Goal: Task Accomplishment & Management: Use online tool/utility

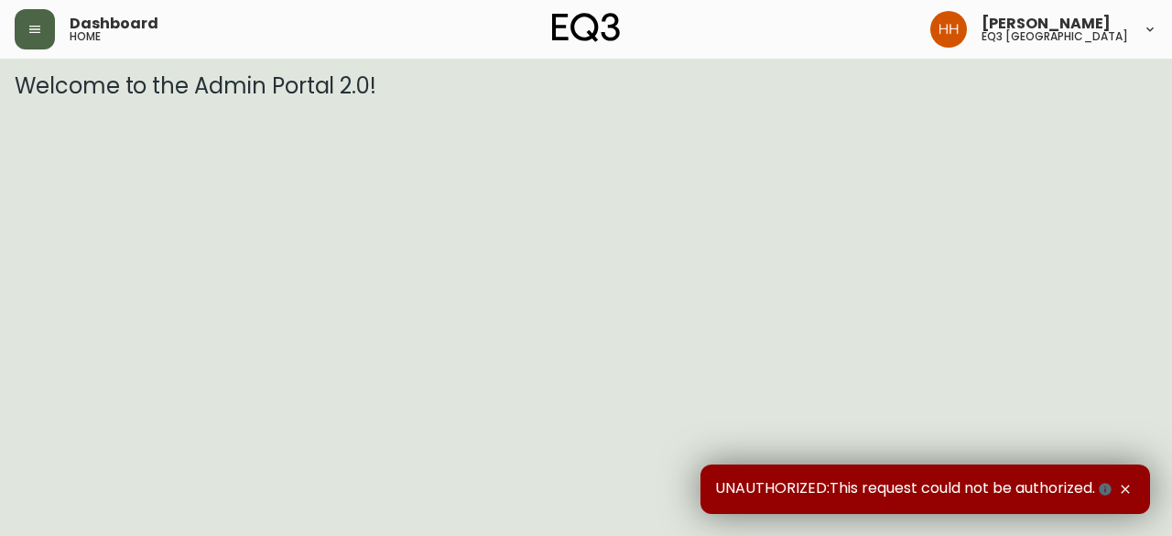
click at [38, 46] on button "button" at bounding box center [35, 29] width 40 height 40
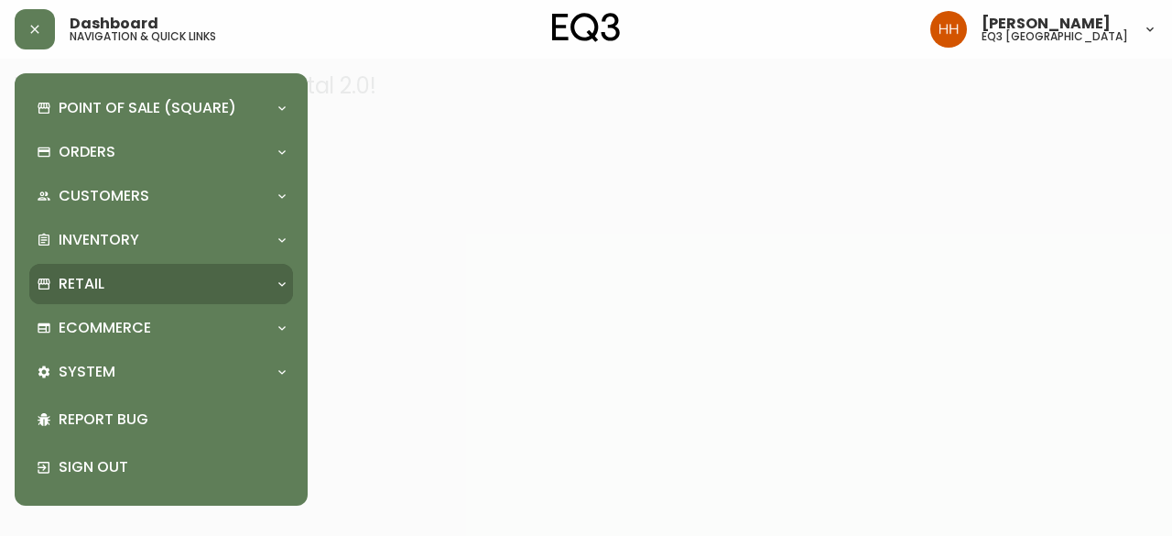
click at [103, 279] on p "Retail" at bounding box center [82, 284] width 46 height 20
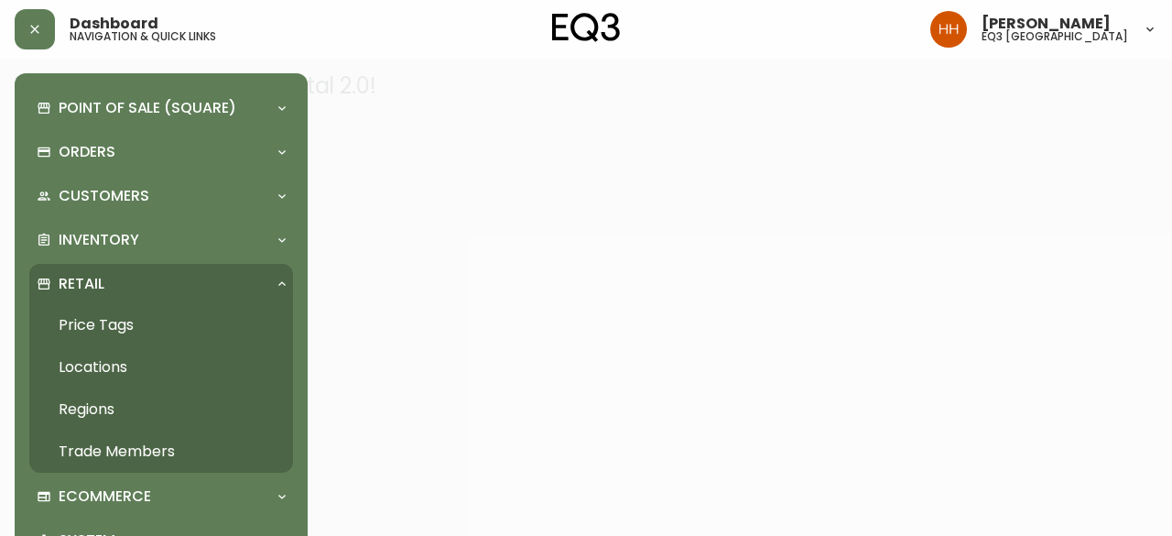
click at [121, 336] on link "Price Tags" at bounding box center [161, 325] width 264 height 42
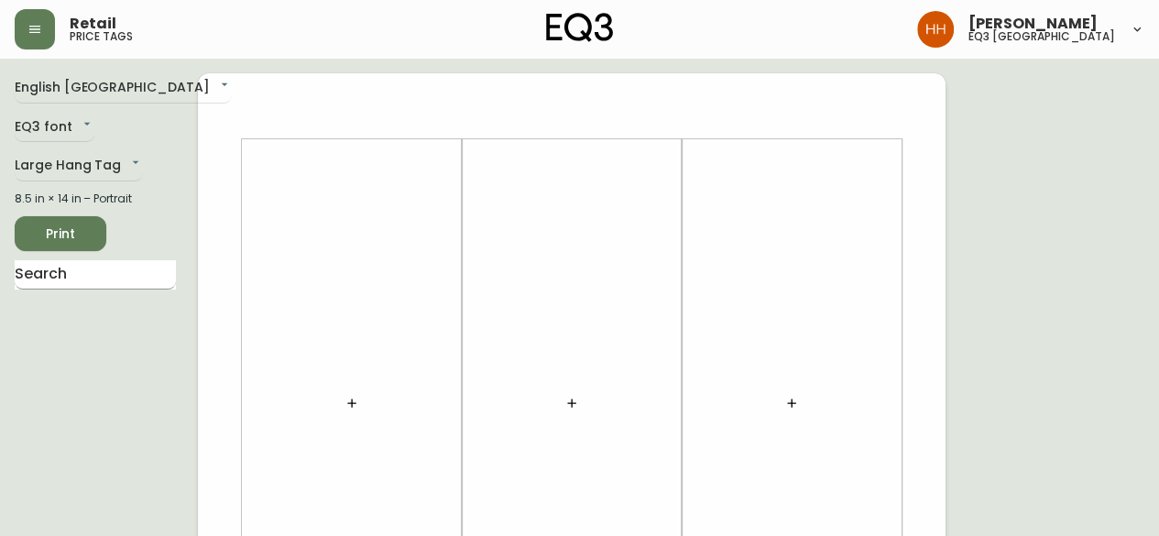
click at [97, 267] on input "text" at bounding box center [95, 274] width 161 height 29
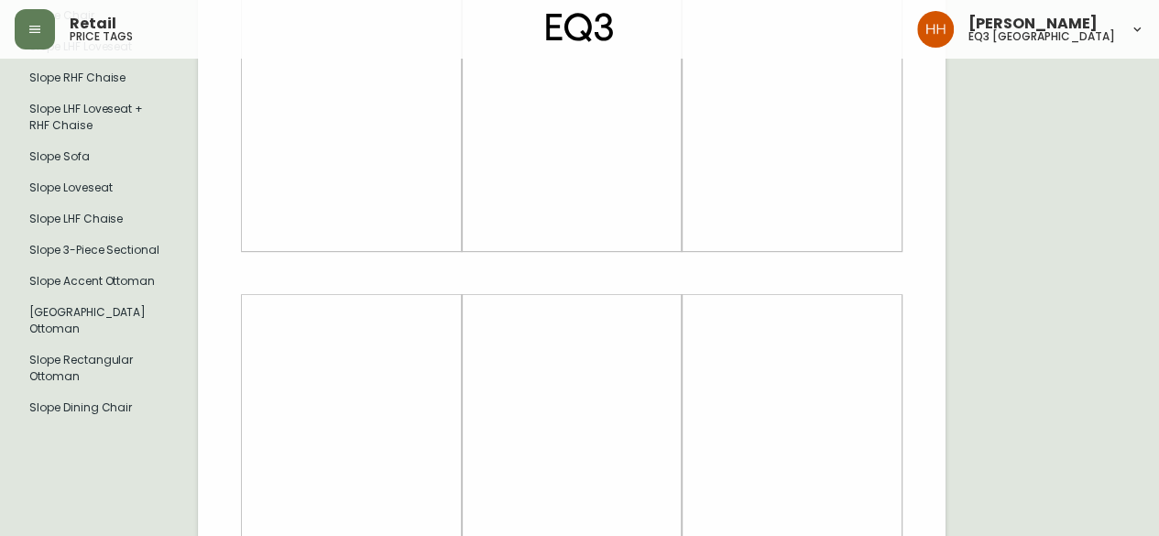
scroll to position [458, 0]
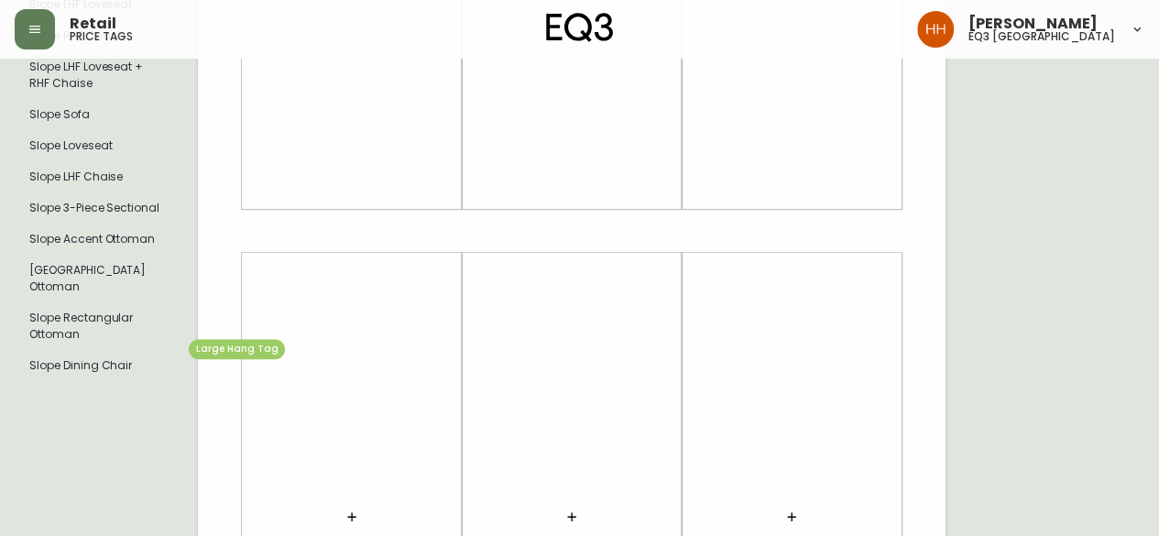
type input "slope"
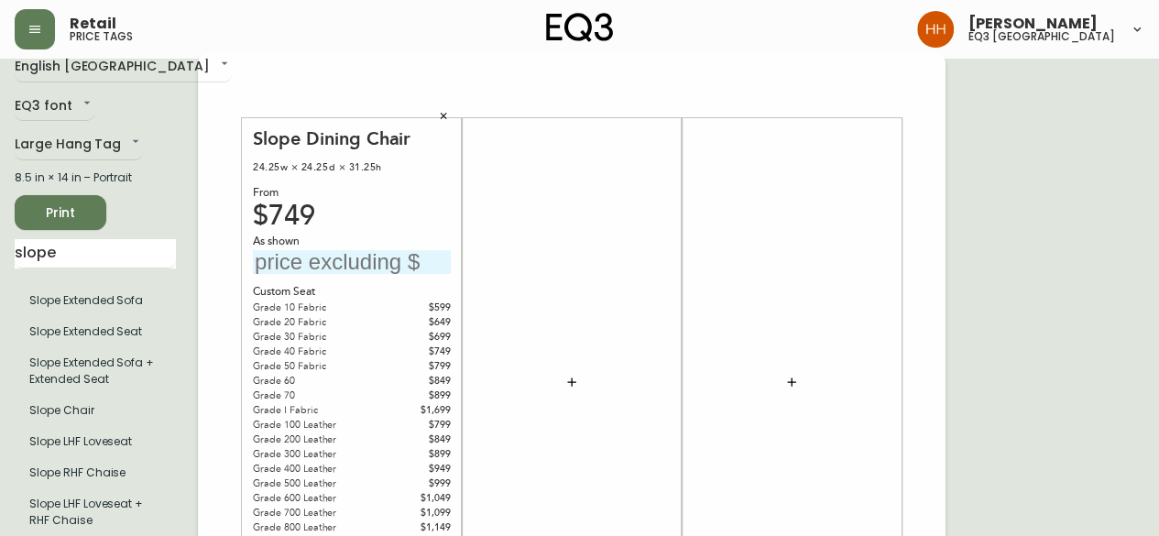
scroll to position [0, 0]
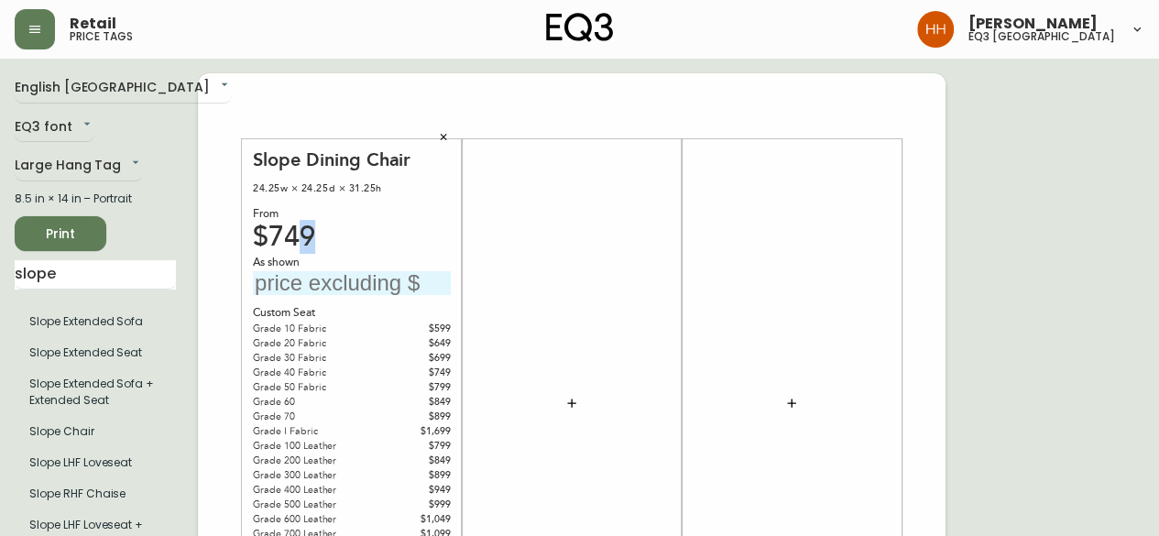
drag, startPoint x: 326, startPoint y: 241, endPoint x: 152, endPoint y: 240, distance: 174.0
click at [572, 296] on div at bounding box center [572, 403] width 198 height 510
click at [278, 237] on div "$749" at bounding box center [352, 237] width 198 height 16
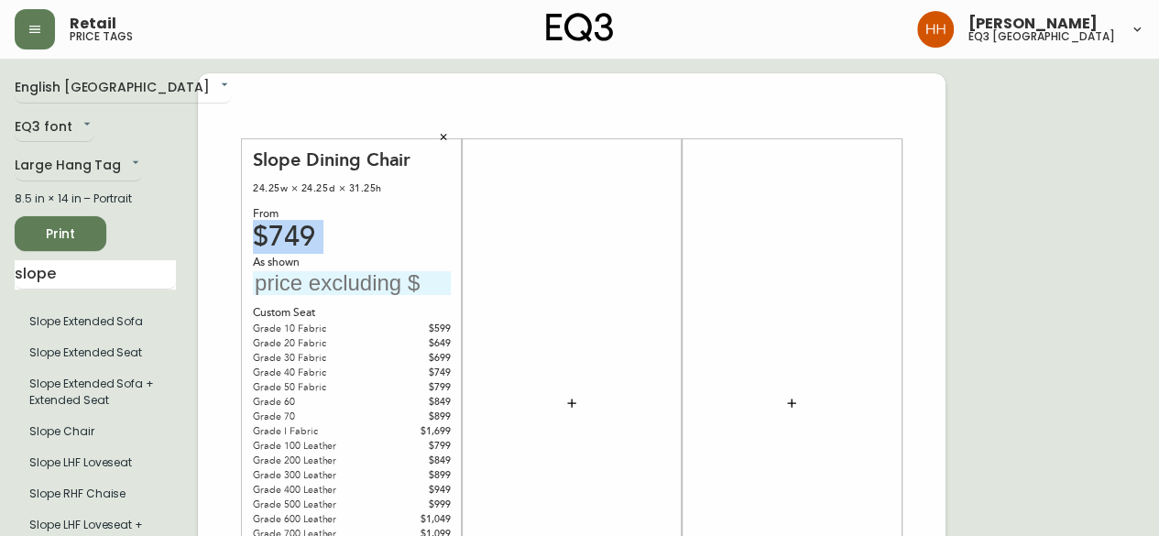
click at [278, 237] on div "$749" at bounding box center [352, 237] width 198 height 16
click at [433, 165] on div "Slope Dining Chair" at bounding box center [352, 159] width 198 height 23
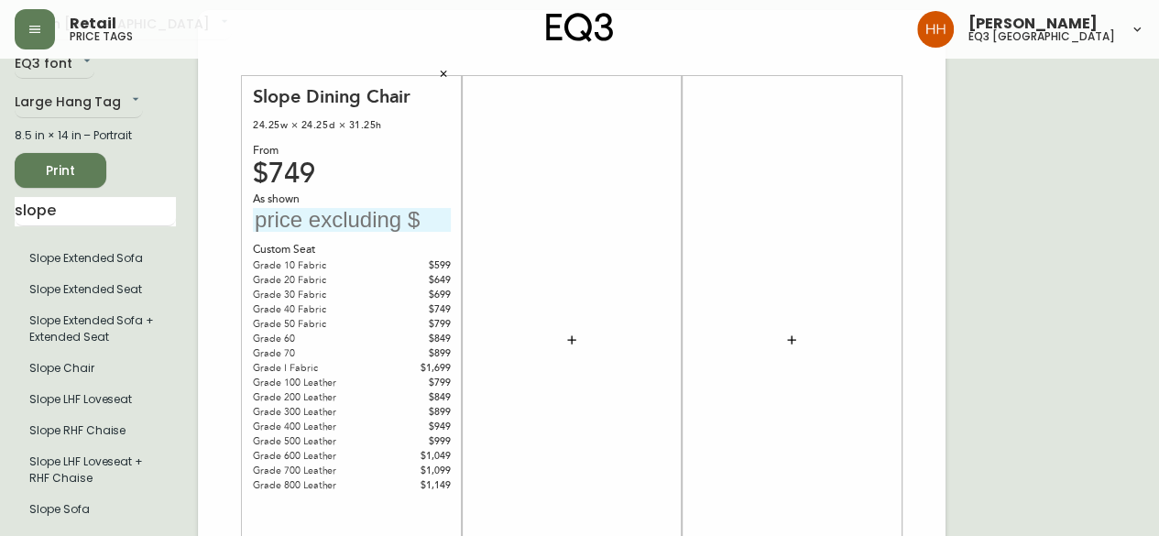
scroll to position [92, 0]
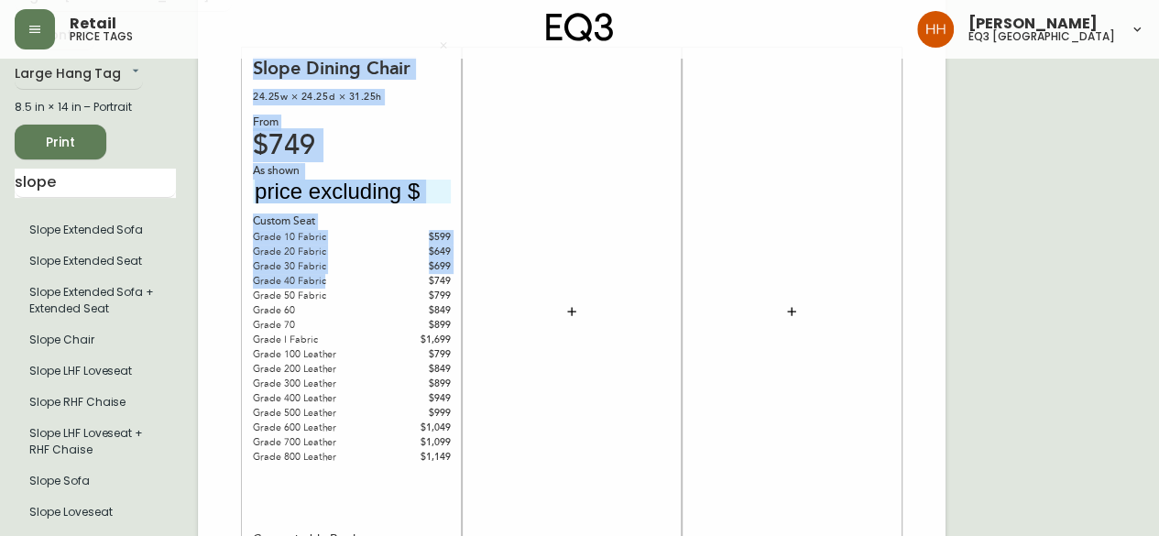
drag, startPoint x: 374, startPoint y: 281, endPoint x: 141, endPoint y: 276, distance: 232.7
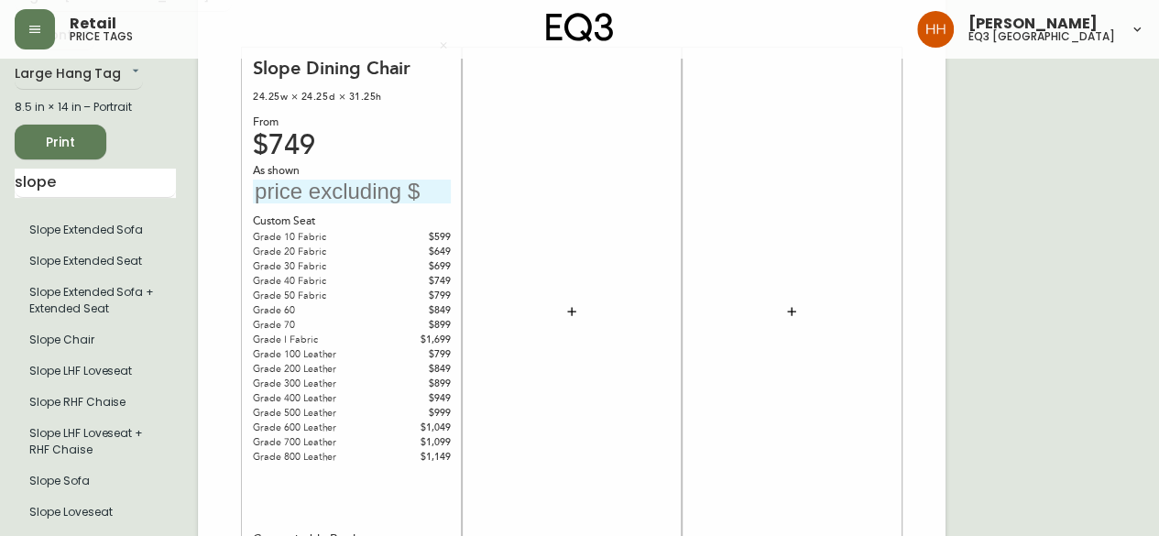
click at [610, 376] on div at bounding box center [572, 312] width 198 height 510
click at [574, 232] on div at bounding box center [572, 312] width 198 height 510
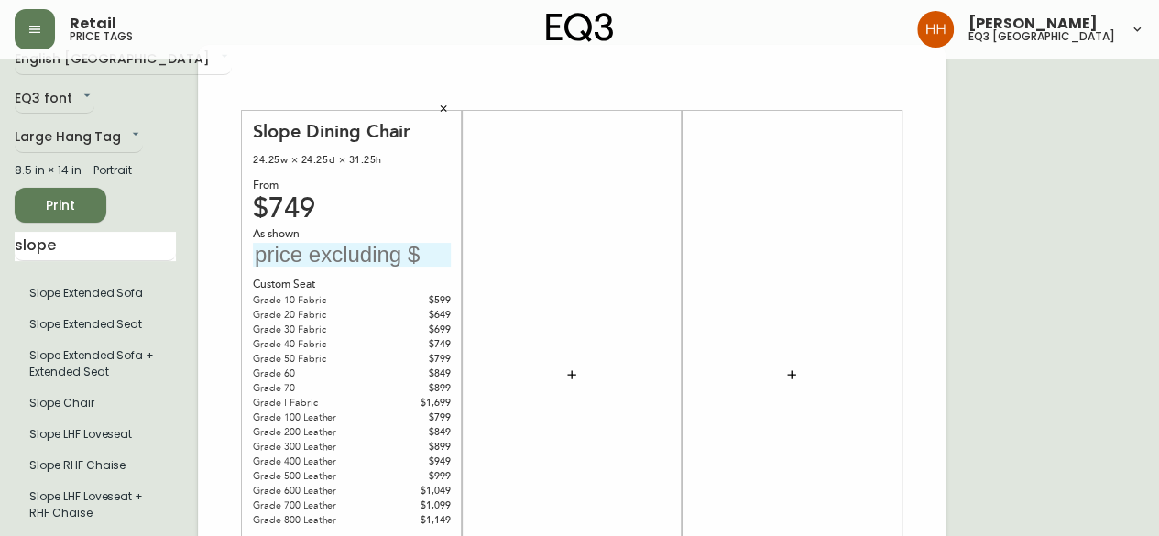
scroll to position [0, 0]
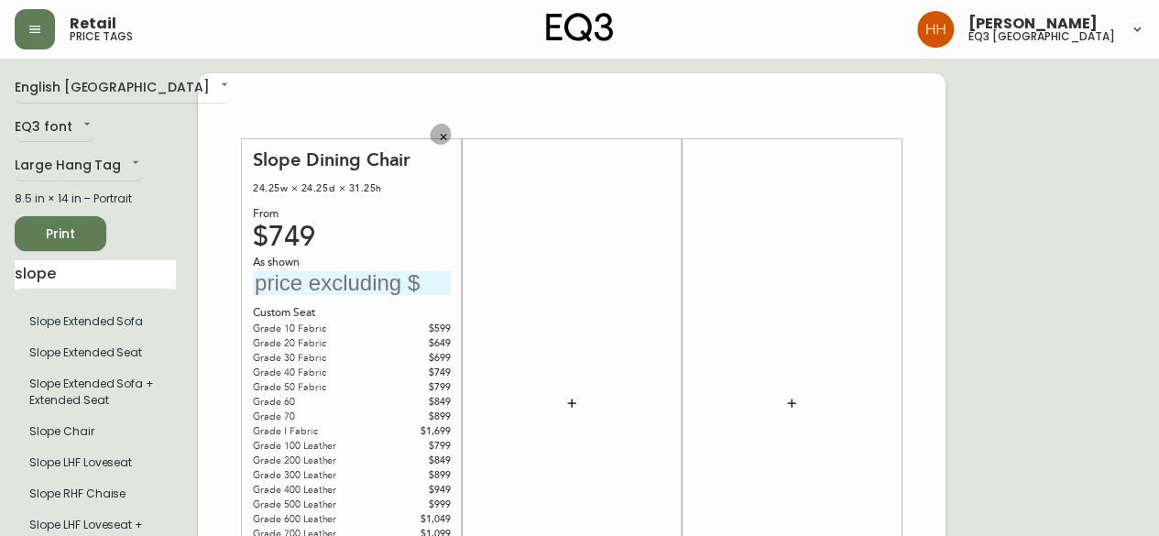
click at [440, 129] on button "button" at bounding box center [443, 137] width 27 height 27
